Goal: Task Accomplishment & Management: Complete application form

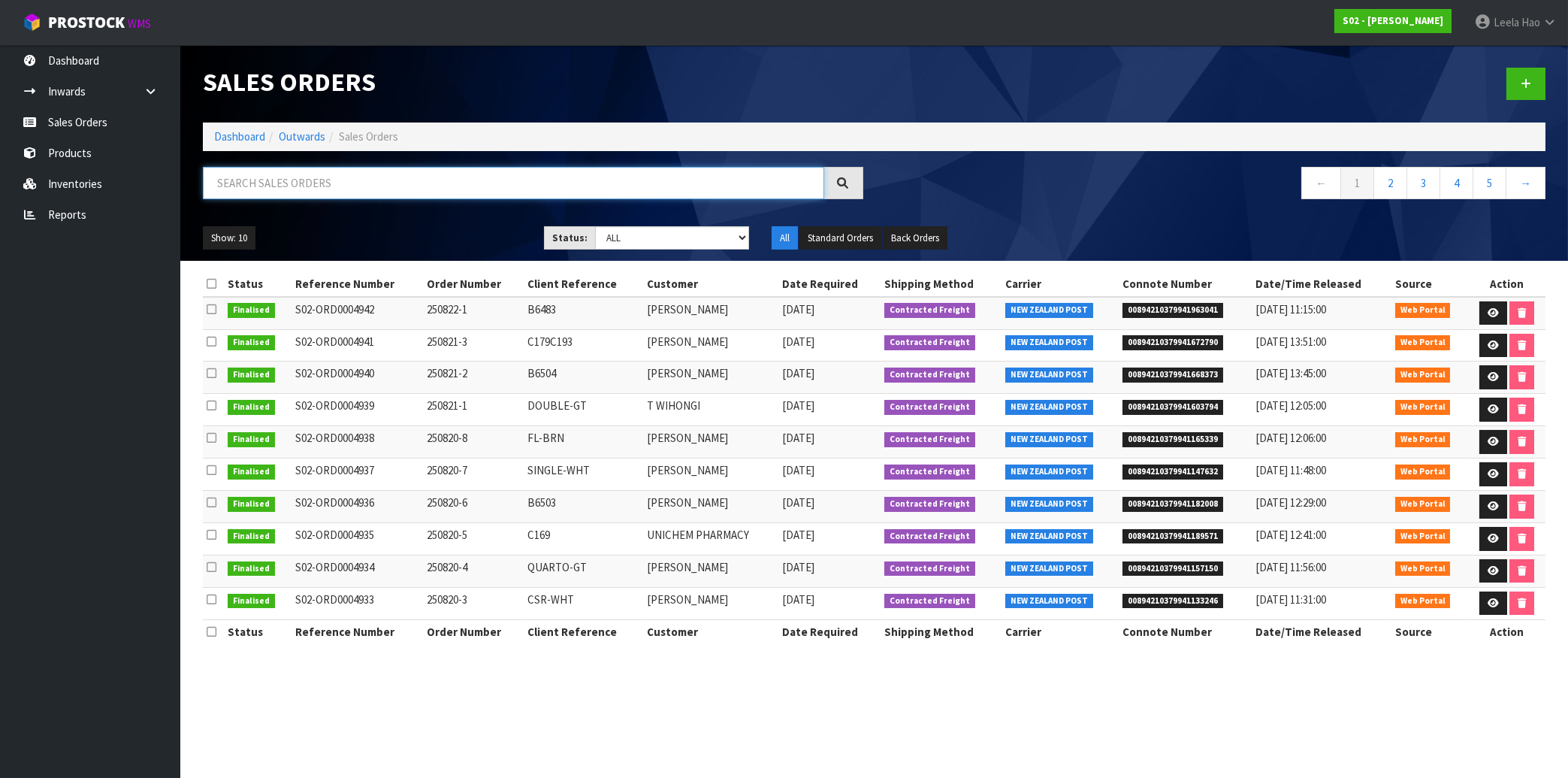
click at [287, 185] on input "text" at bounding box center [513, 183] width 622 height 32
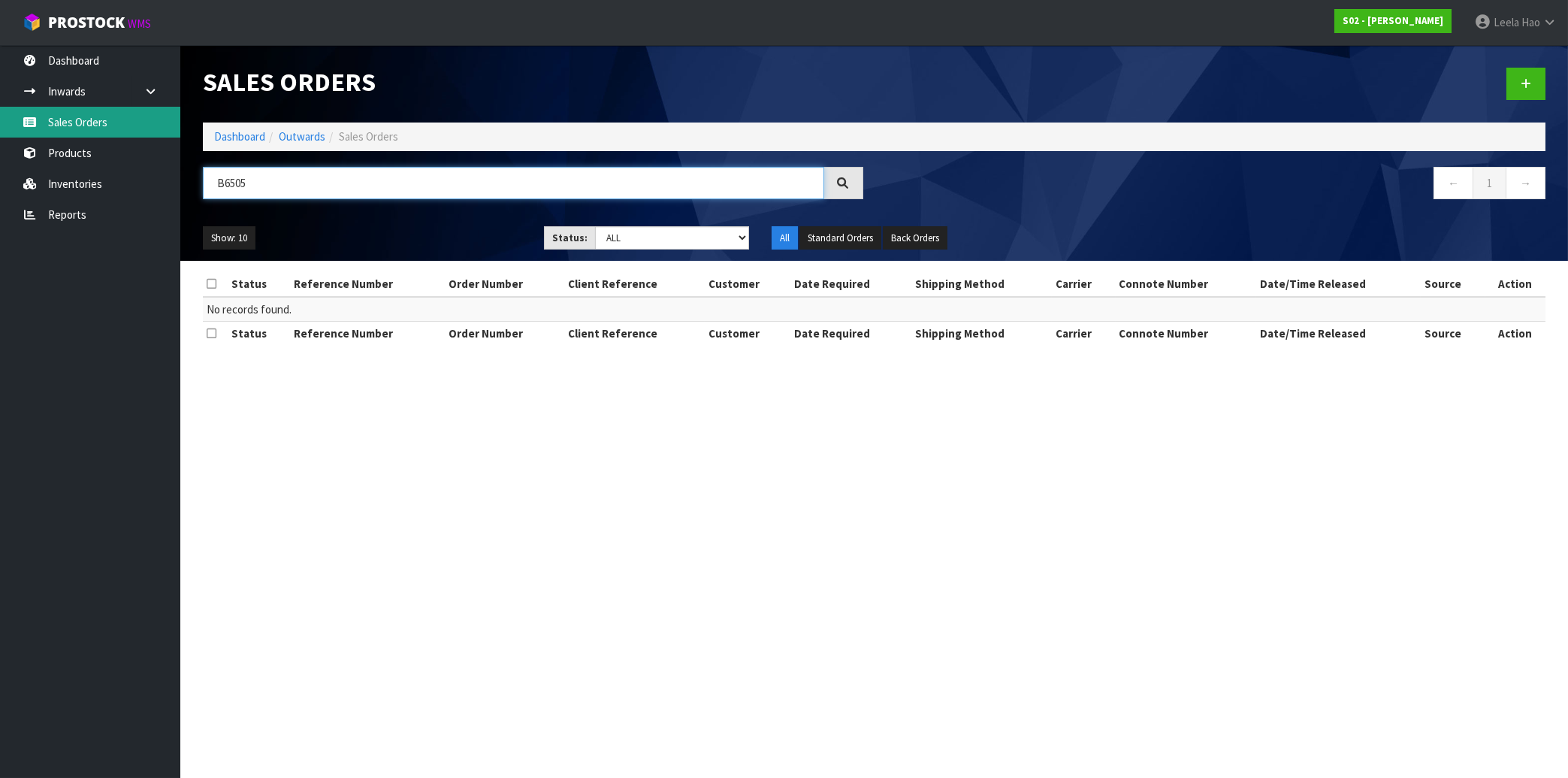
type input "B6505"
click at [68, 117] on link "Sales Orders" at bounding box center [90, 122] width 180 height 31
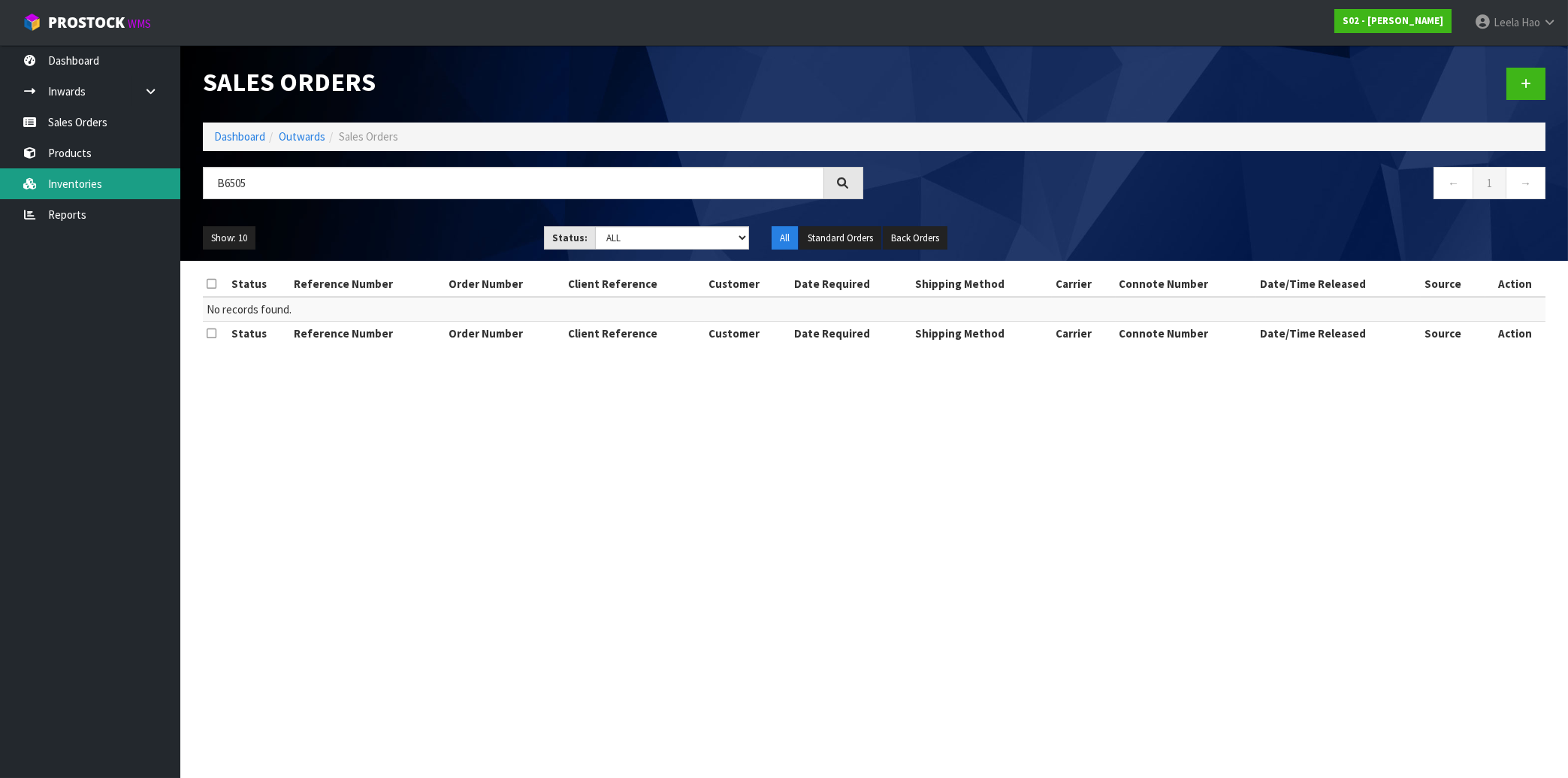
click at [94, 190] on link "Inventories" at bounding box center [90, 184] width 180 height 31
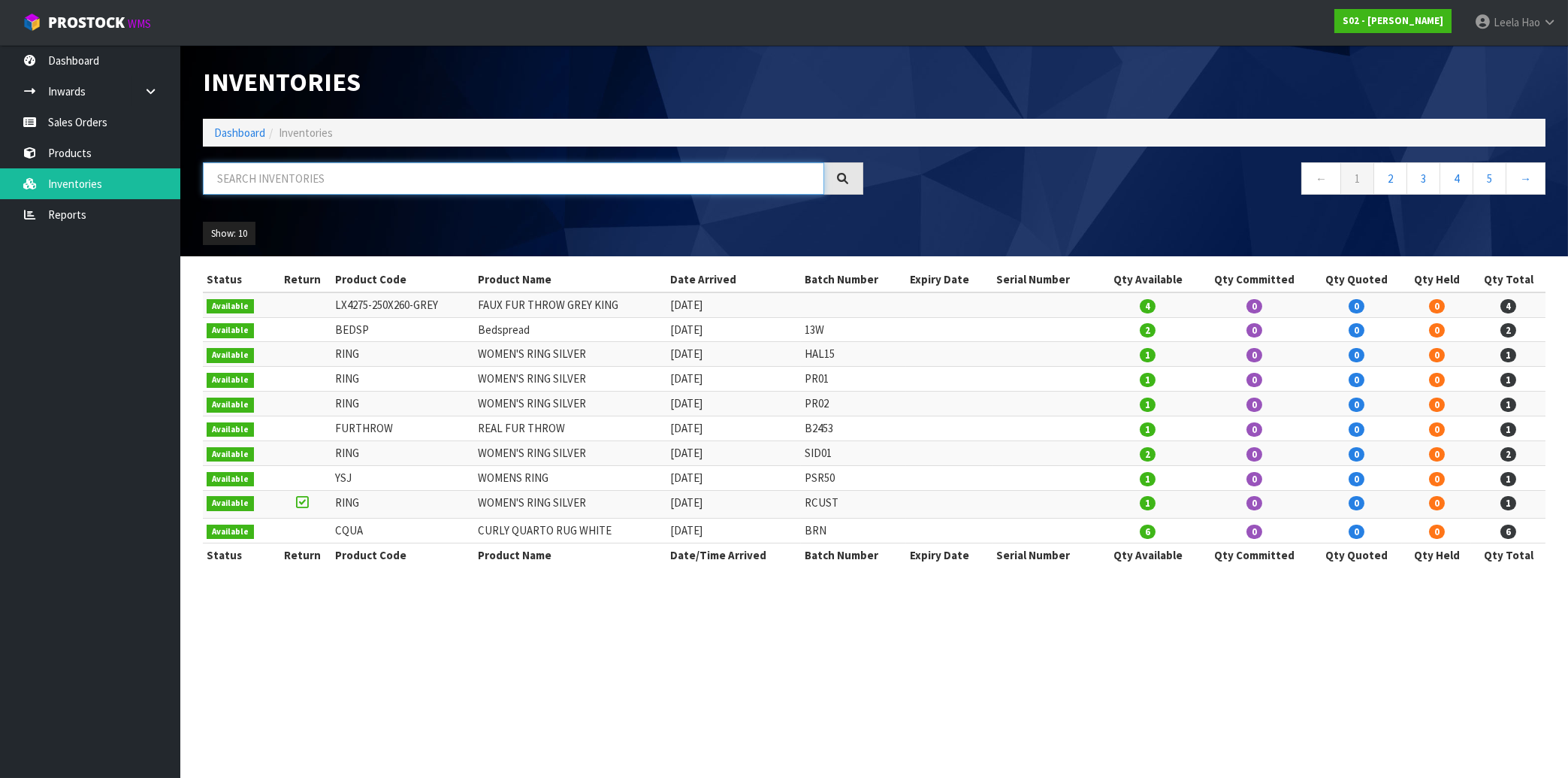
click at [305, 185] on input "text" at bounding box center [513, 178] width 622 height 32
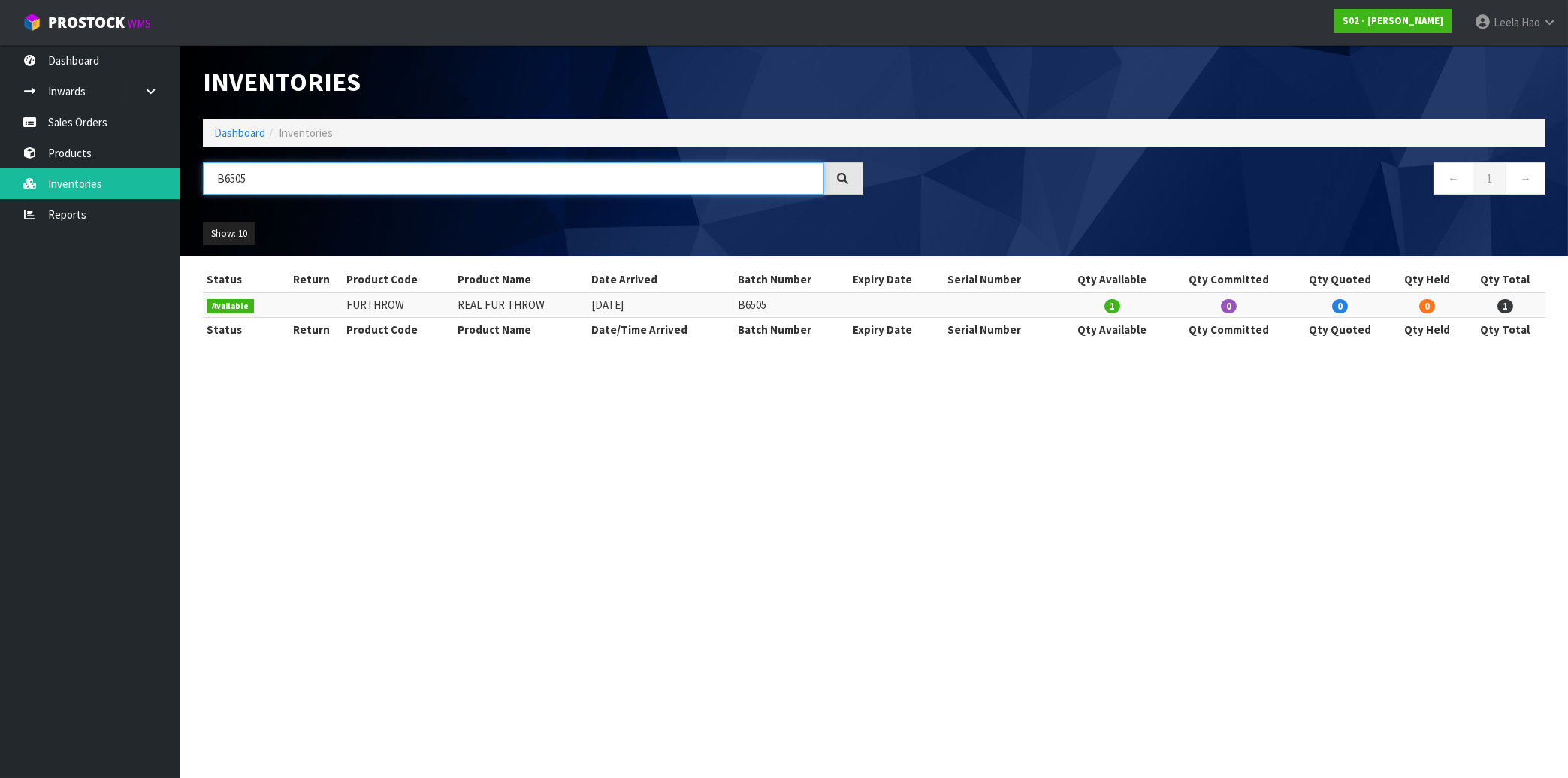
type input "B6505"
drag, startPoint x: 273, startPoint y: 183, endPoint x: 56, endPoint y: 168, distance: 217.5
click at [203, 168] on input "B6505" at bounding box center [513, 178] width 622 height 32
click at [85, 122] on link "Sales Orders" at bounding box center [90, 122] width 180 height 31
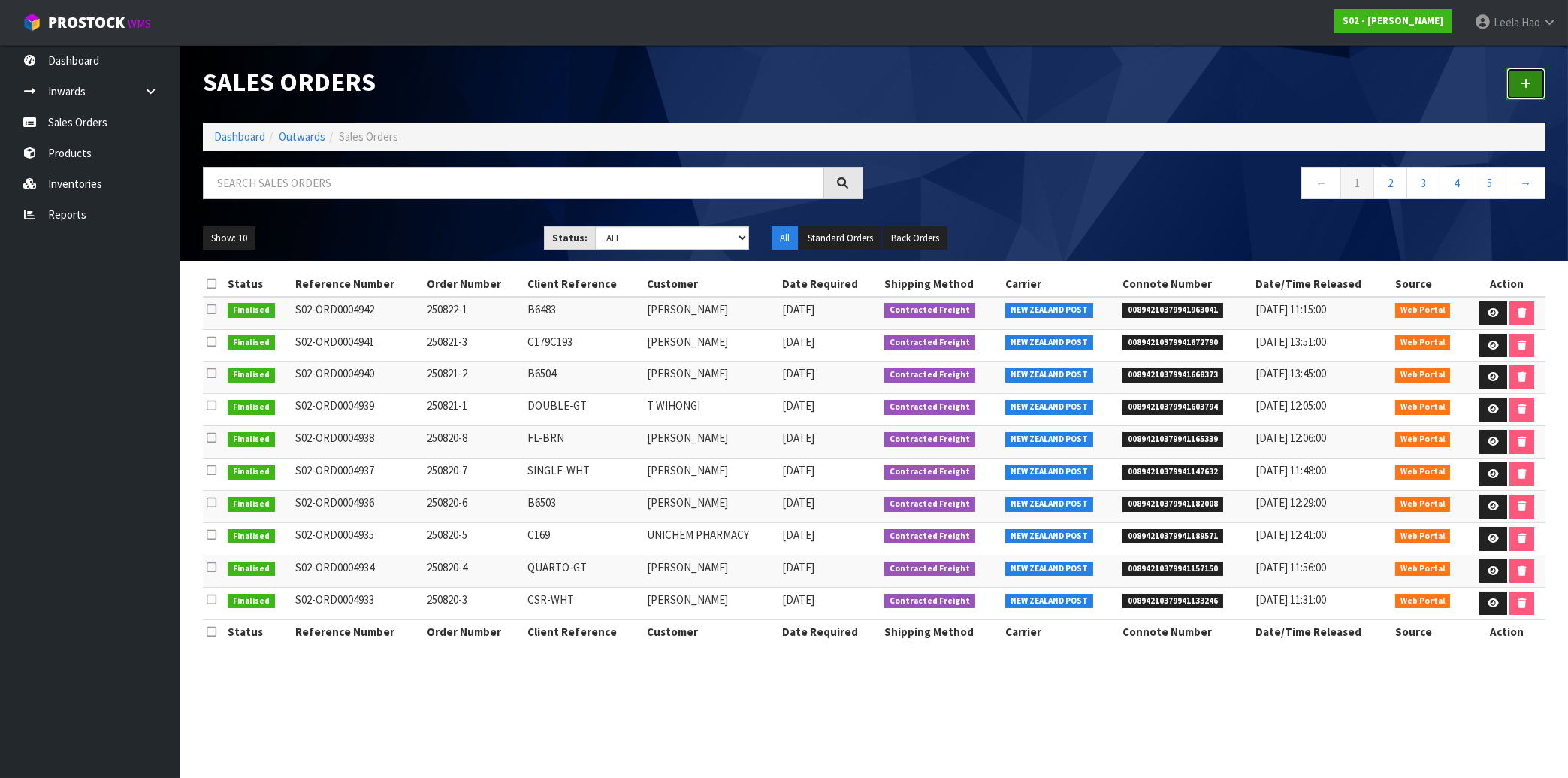
click at [1522, 88] on icon at bounding box center [1526, 83] width 10 height 11
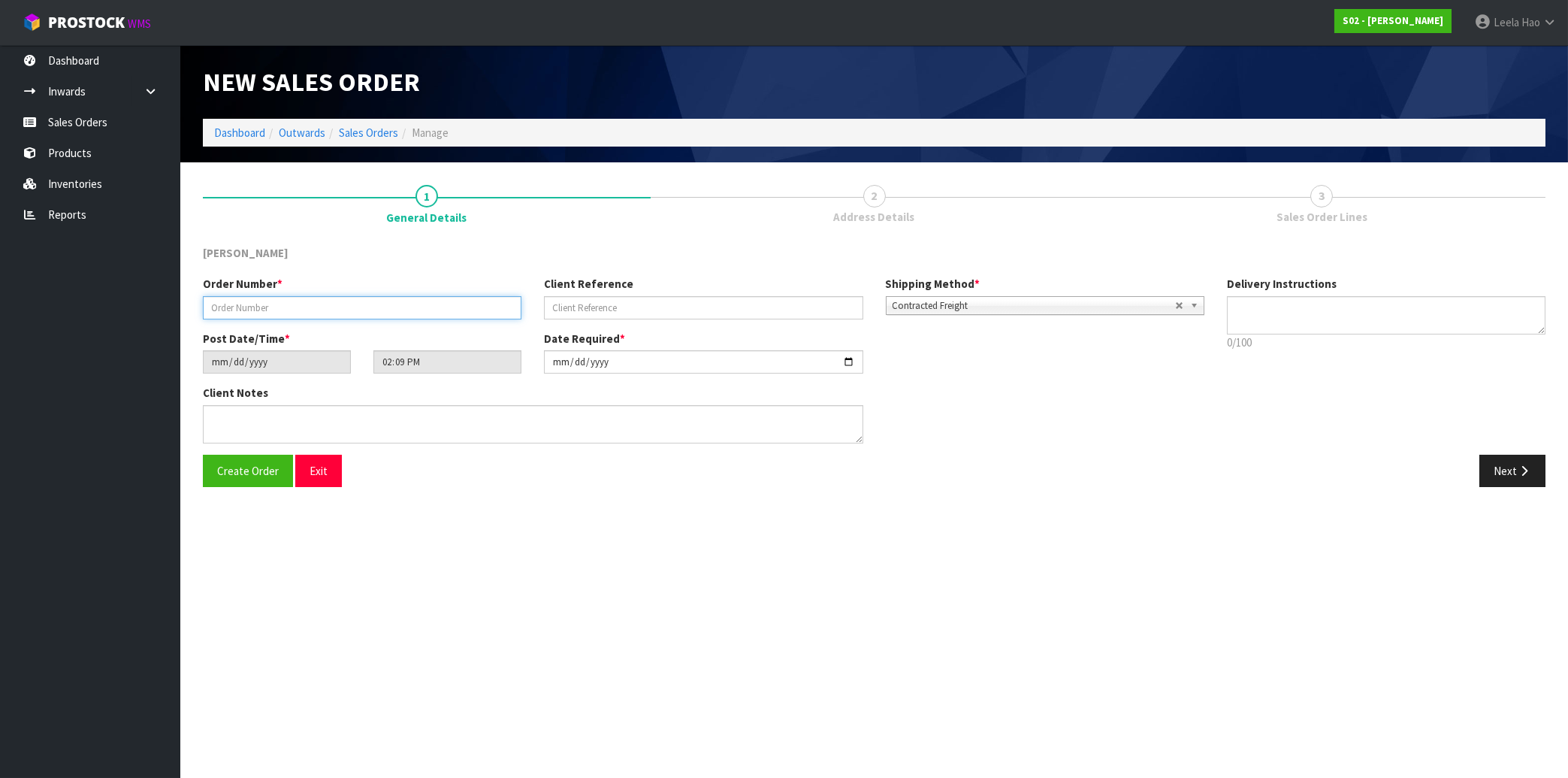
click at [407, 305] on input "text" at bounding box center [362, 308] width 319 height 23
type input "250825-1"
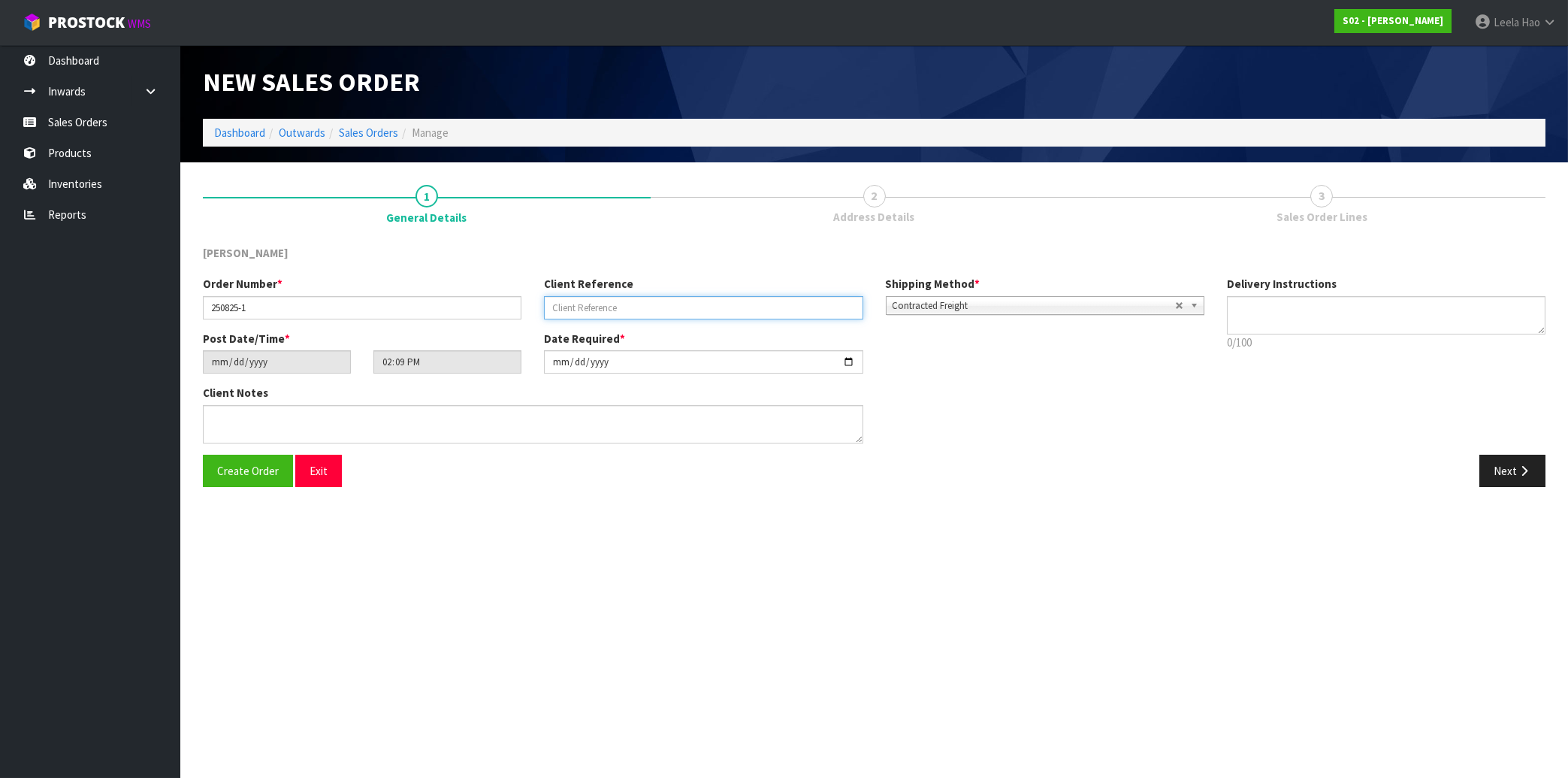
click at [690, 308] on input "text" at bounding box center [703, 308] width 319 height 23
type input "B6505"
click at [1503, 470] on button "Next" at bounding box center [1513, 470] width 66 height 32
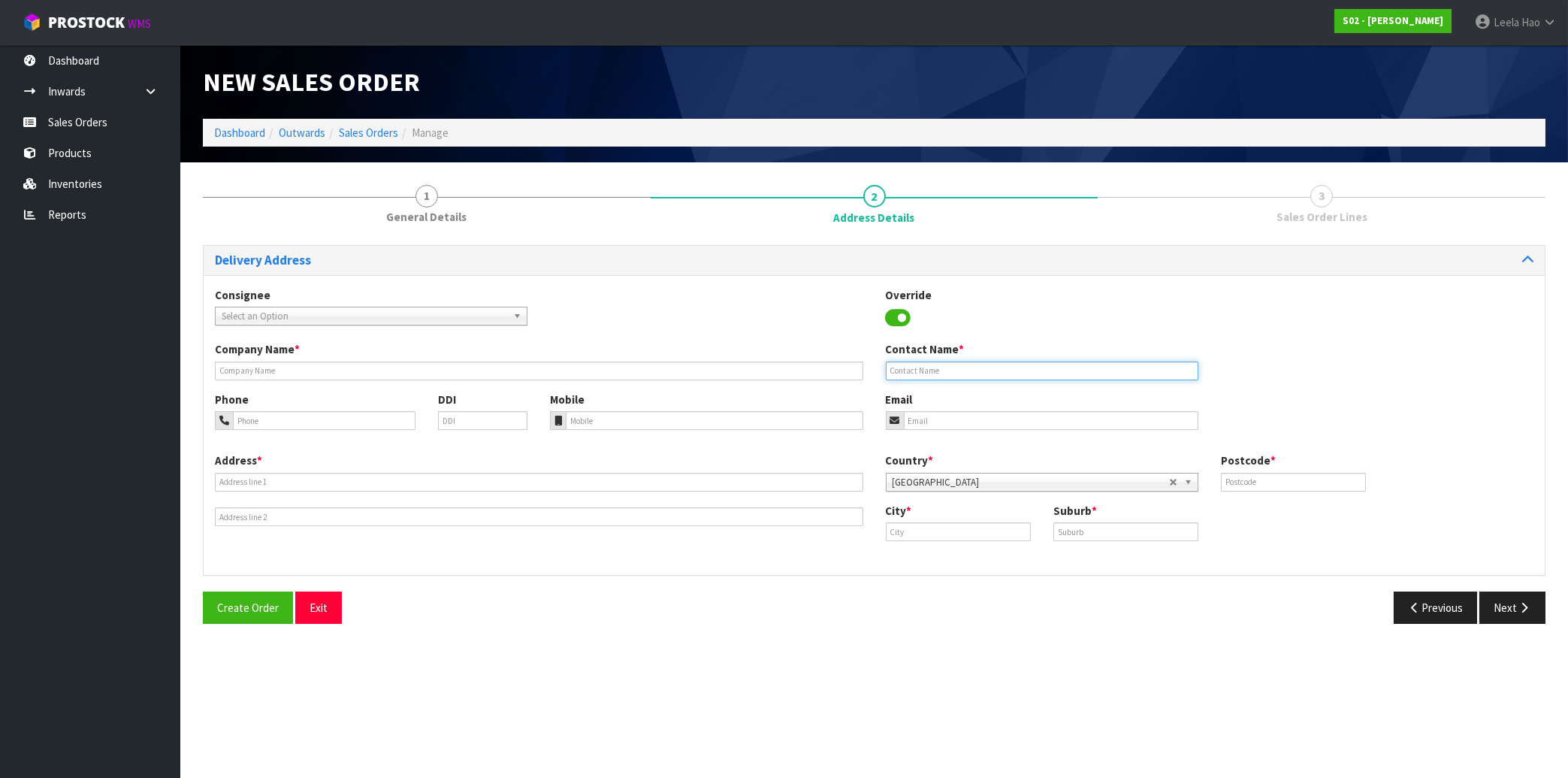
click at [943, 367] on input "text" at bounding box center [1042, 371] width 313 height 19
paste input "[PERSON_NAME]"
type input "[PERSON_NAME]"
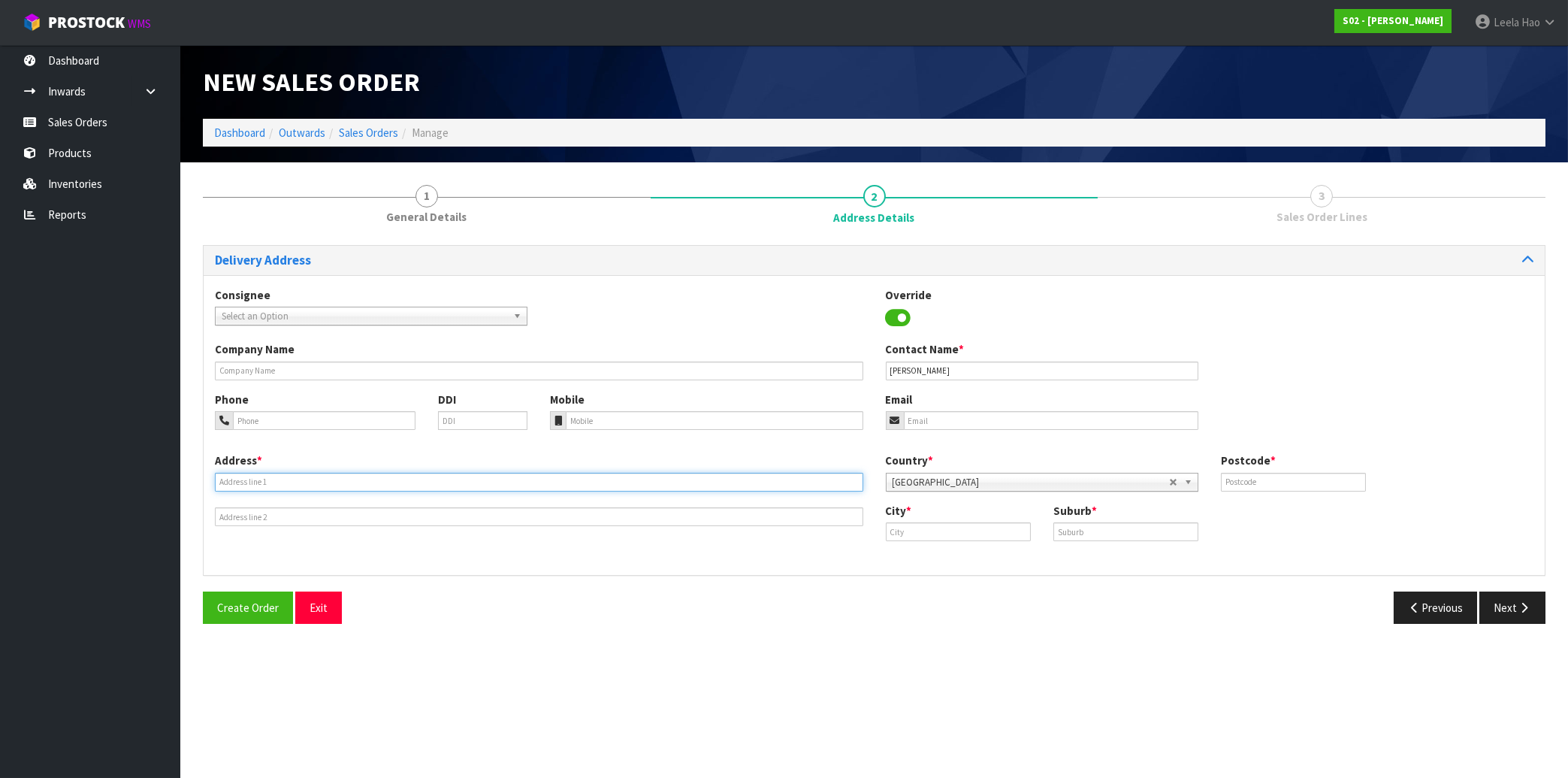
click at [432, 479] on input "text" at bounding box center [539, 483] width 648 height 19
paste input "[STREET_ADDRESS]"
type input "[STREET_ADDRESS]"
click at [1087, 527] on input "text" at bounding box center [1126, 532] width 145 height 19
paste input "WARKWORTH"
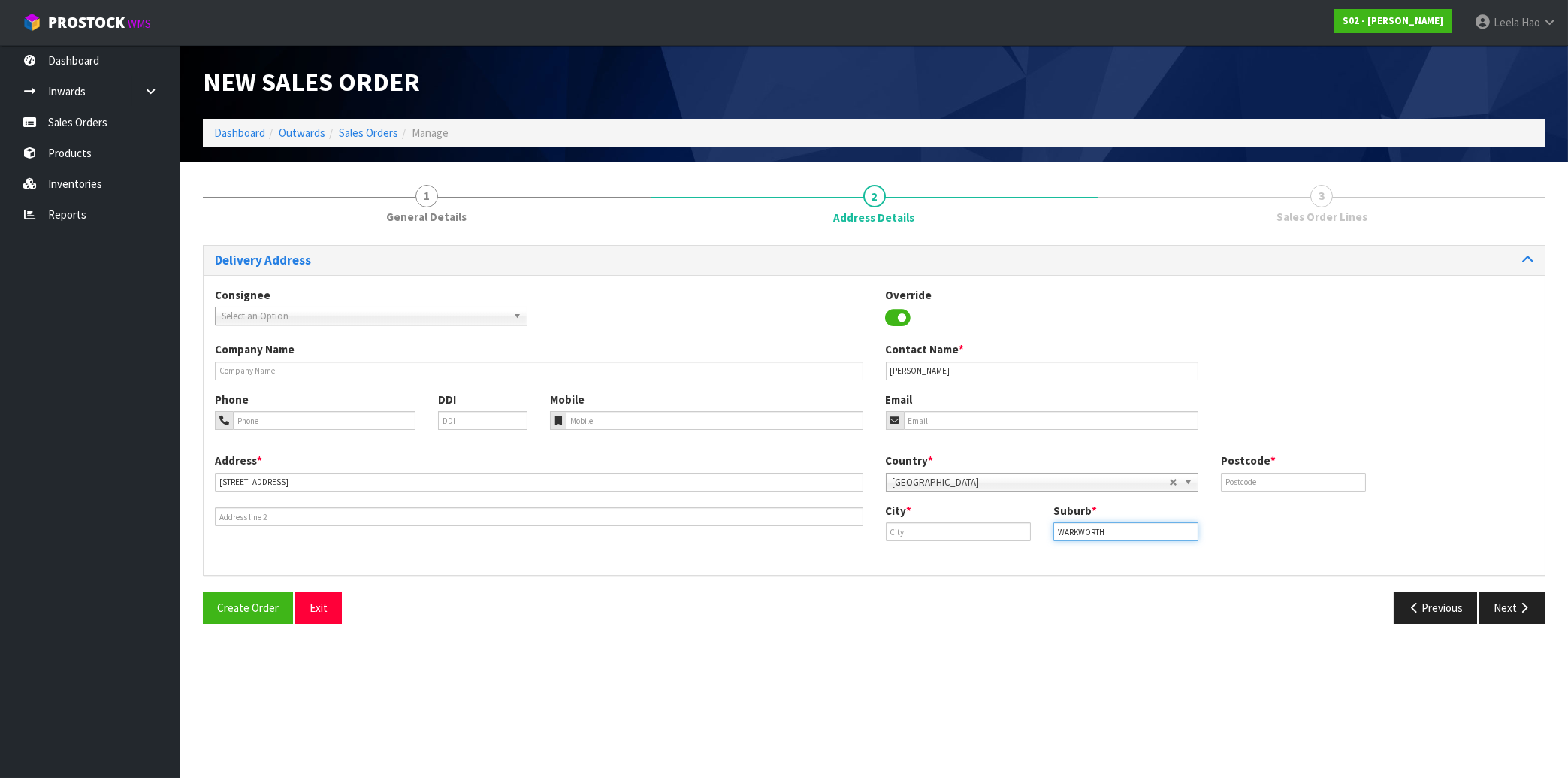
type input "WARKWORTH"
click at [999, 531] on input "text" at bounding box center [958, 532] width 145 height 19
paste input "Warkworth"
type input "Warkworth"
click at [1284, 481] on input "text" at bounding box center [1294, 483] width 145 height 19
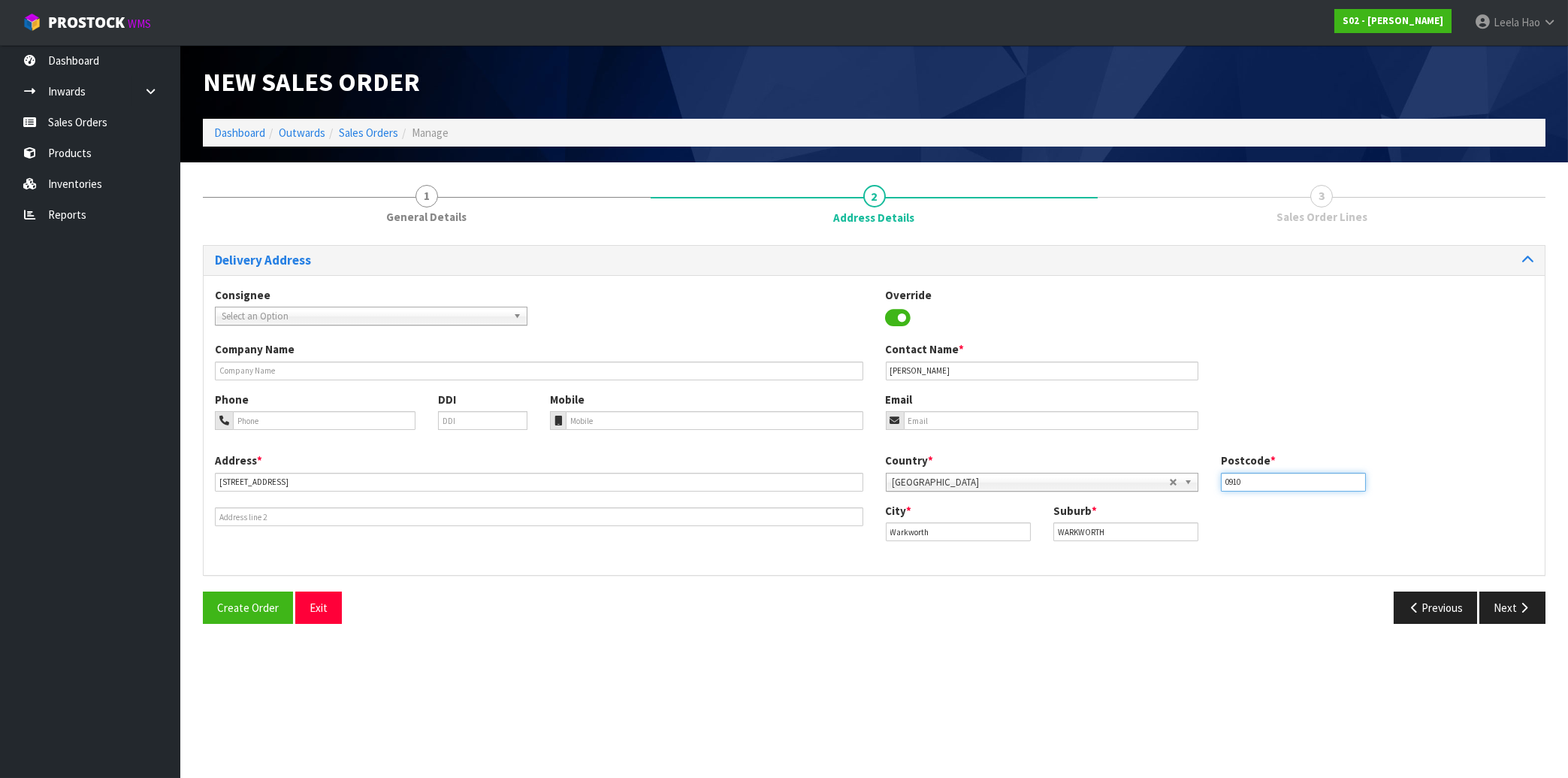
type input "0910"
click at [671, 418] on input "tel" at bounding box center [714, 421] width 297 height 19
paste input "021 02794691"
type input "021 02794691"
click at [977, 422] on input "email" at bounding box center [1051, 421] width 294 height 19
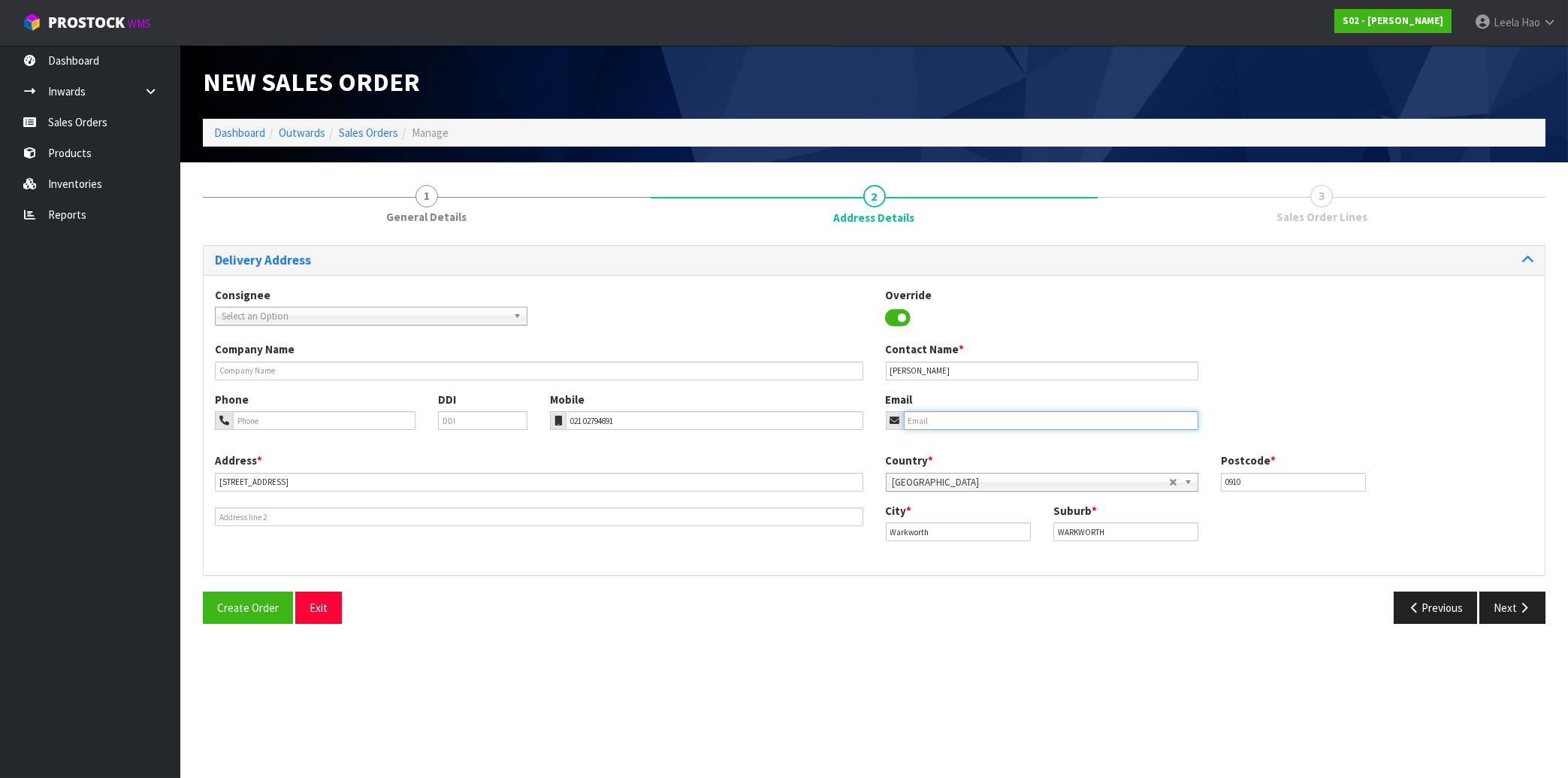
paste input "[EMAIL_ADDRESS][DOMAIN_NAME]"
type input "[EMAIL_ADDRESS][DOMAIN_NAME]"
click at [1513, 607] on button "Next" at bounding box center [1513, 607] width 66 height 32
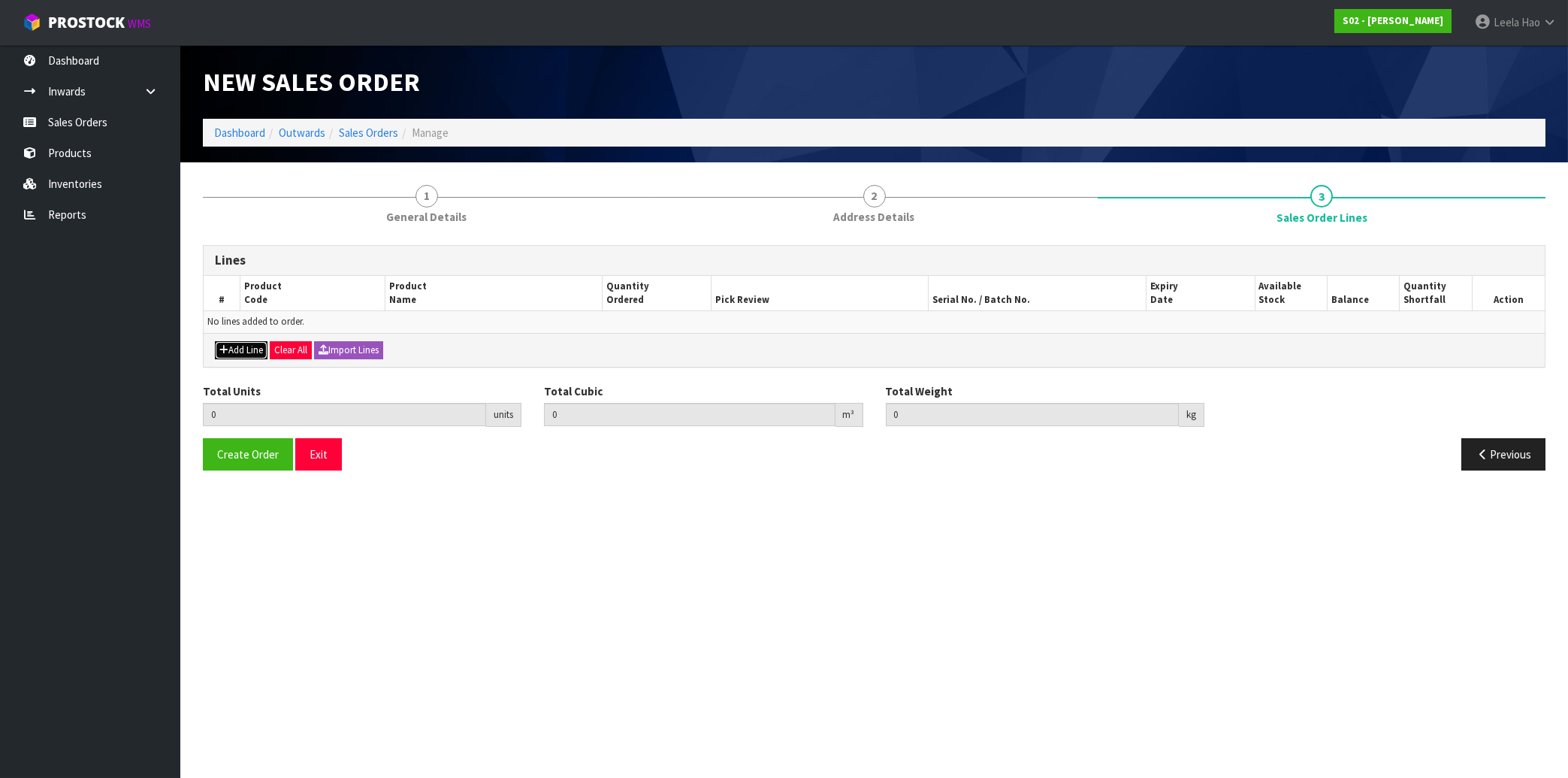
click at [247, 350] on button "Add Line" at bounding box center [241, 350] width 53 height 18
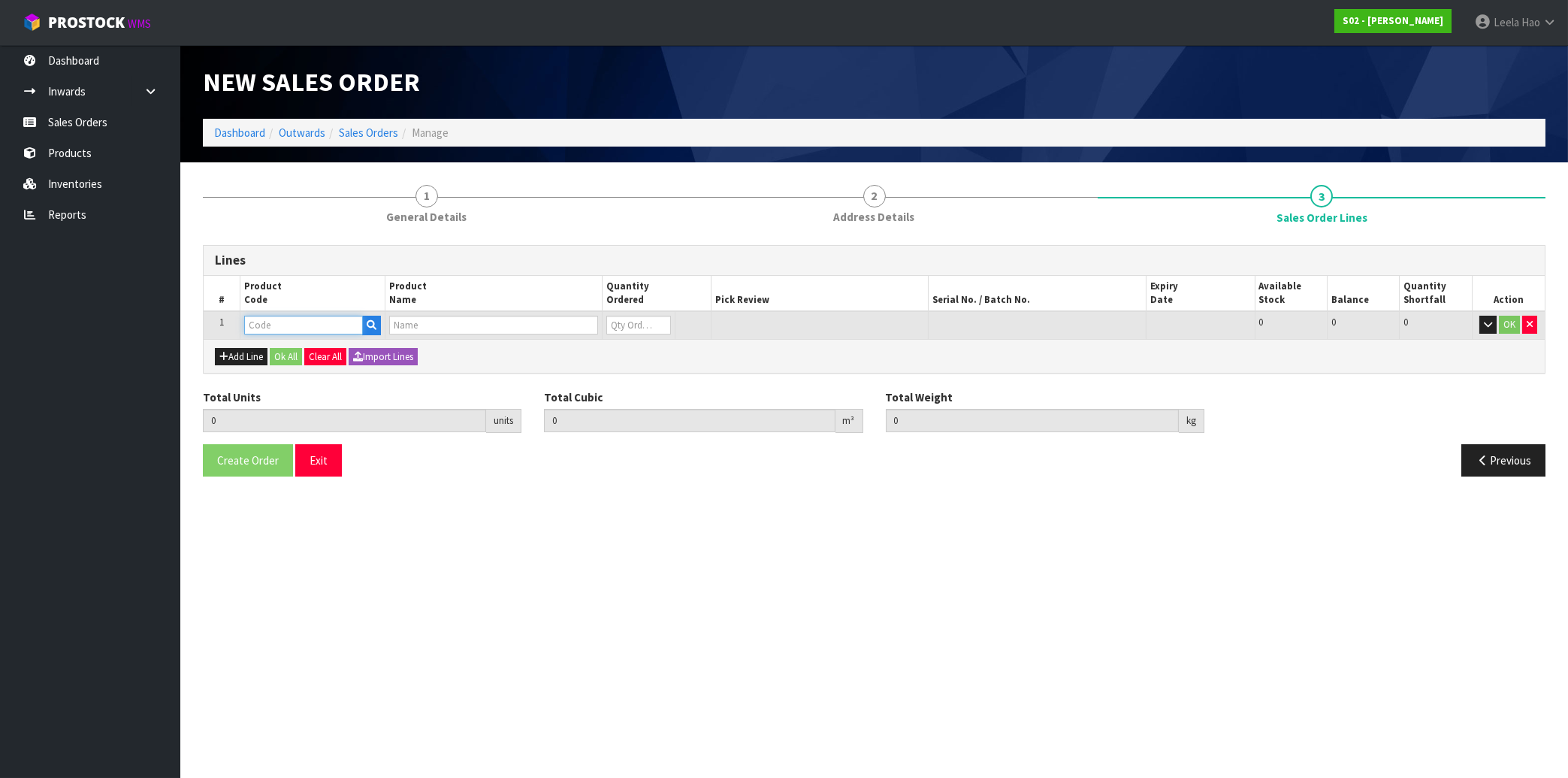
click at [287, 327] on input "text" at bounding box center [303, 326] width 119 height 19
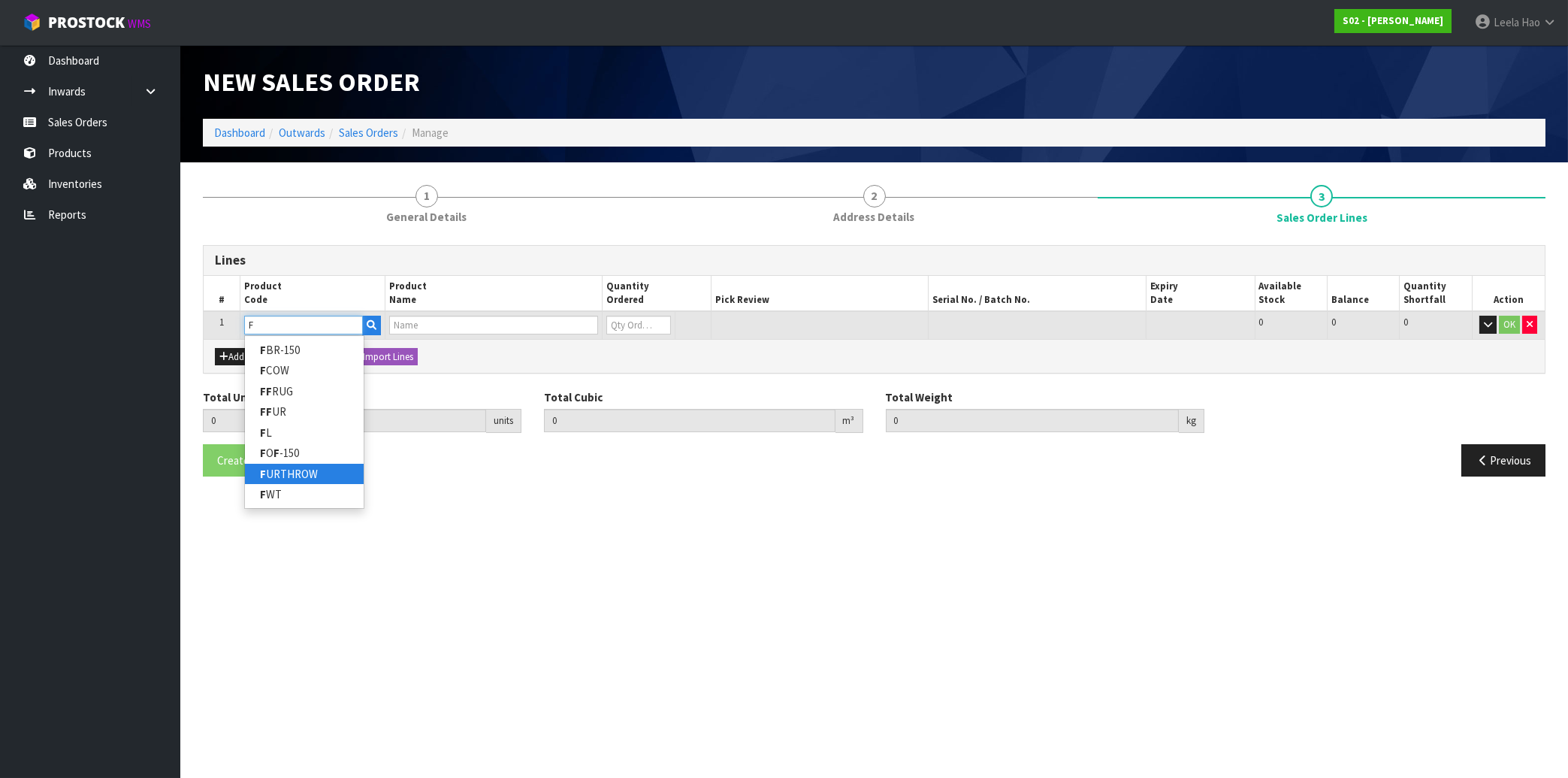
type input "F"
click at [310, 472] on link "F URTHROW" at bounding box center [304, 474] width 119 height 20
type input "FURTHROW"
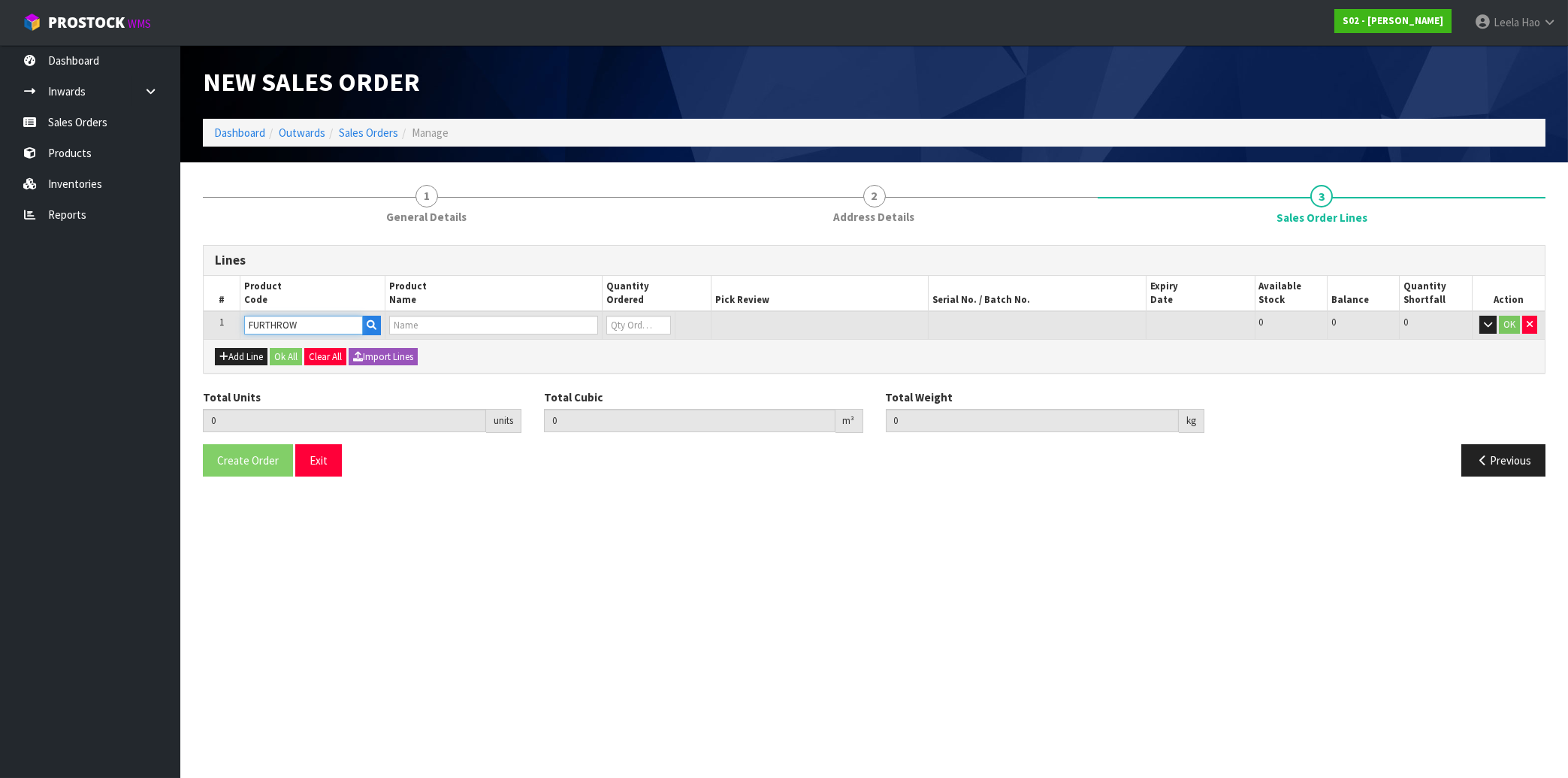
type input "0.000000"
type input "0.000"
type input "REAL FUR THROW"
type input "0"
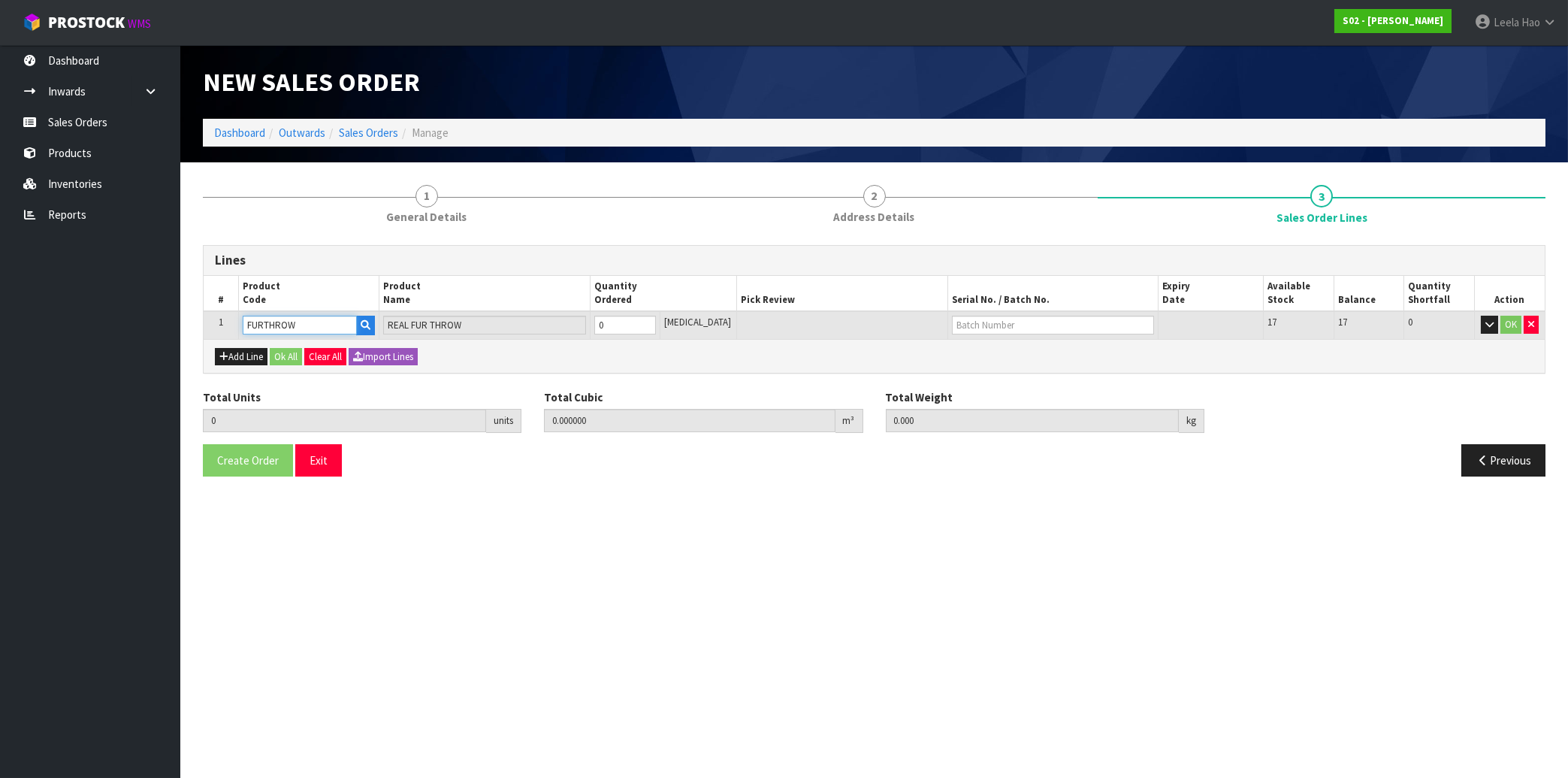
type input "1"
type input "0.027"
type input "1.56"
type input "1"
click at [656, 321] on input "1" at bounding box center [625, 326] width 61 height 19
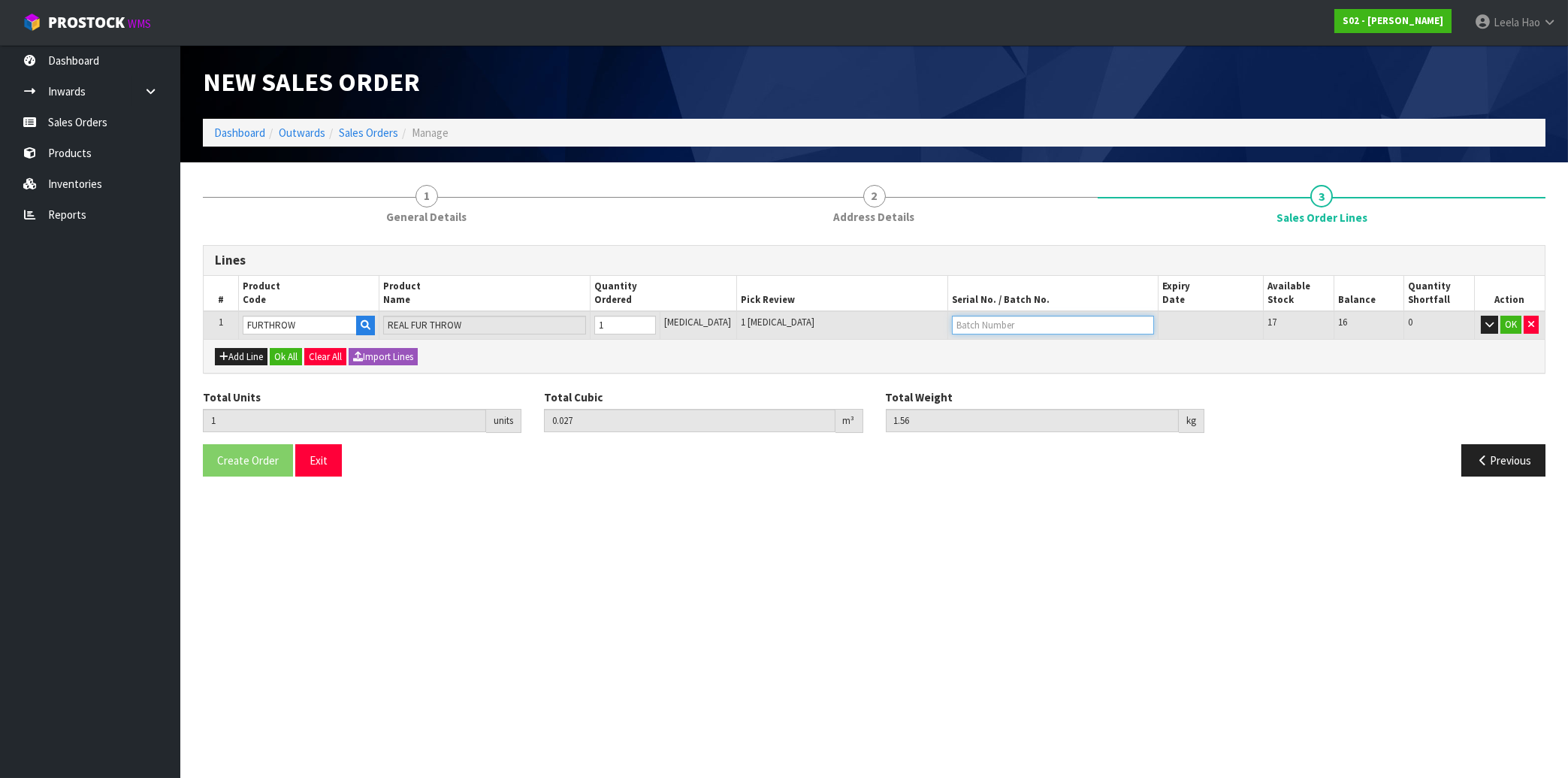
click at [1012, 325] on input "text" at bounding box center [1053, 326] width 202 height 19
type input "B6505"
click at [1508, 327] on button "OK" at bounding box center [1511, 325] width 21 height 18
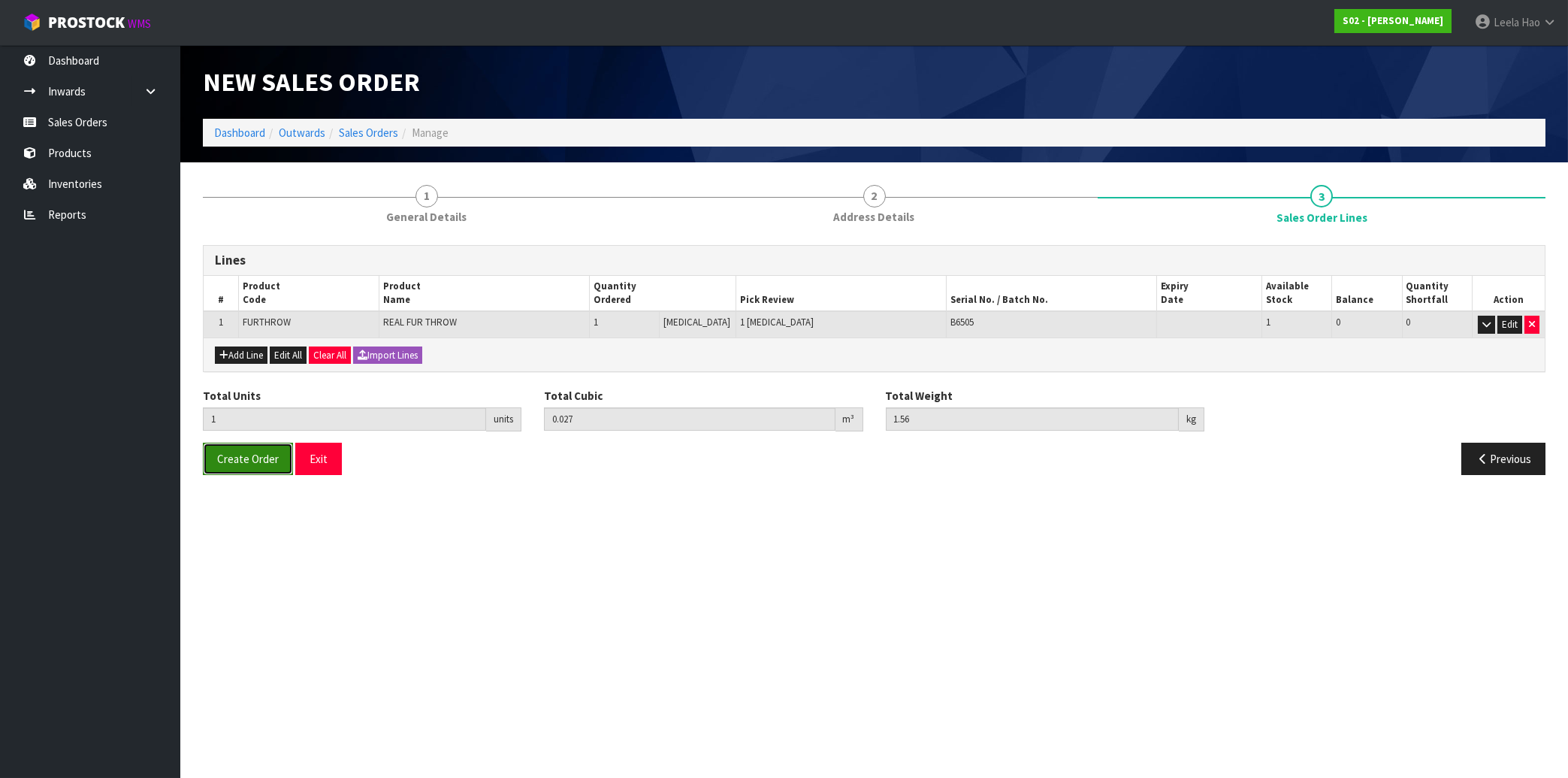
click at [236, 455] on span "Create Order" at bounding box center [248, 459] width 61 height 14
